Goal: Navigation & Orientation: Find specific page/section

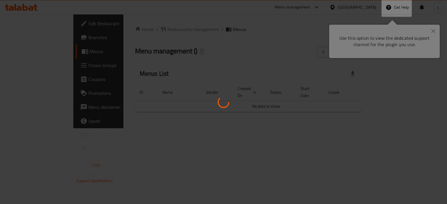
click at [197, 40] on div at bounding box center [223, 102] width 447 height 204
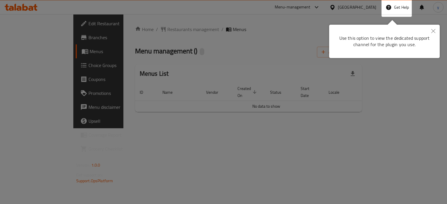
click at [433, 27] on button "Close" at bounding box center [433, 31] width 13 height 13
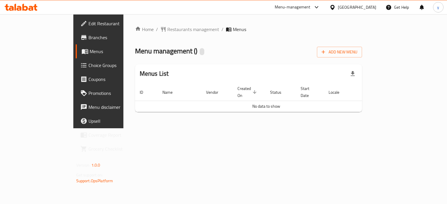
click at [362, 27] on ol "Home / Restaurants management / Menus" at bounding box center [248, 29] width 227 height 7
click at [167, 26] on span "Restaurants management" at bounding box center [193, 29] width 52 height 7
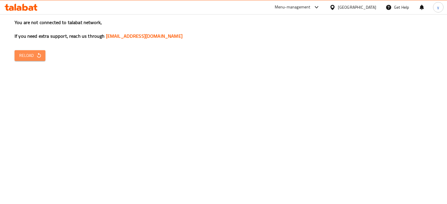
click at [38, 58] on icon "button" at bounding box center [39, 56] width 6 height 6
